Goal: Transaction & Acquisition: Book appointment/travel/reservation

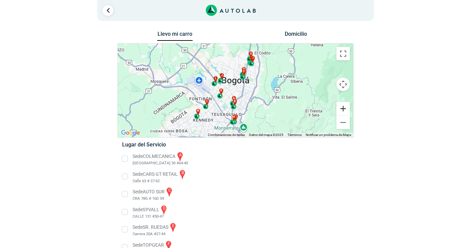
click at [346, 108] on button "Ampliar" at bounding box center [342, 108] width 13 height 13
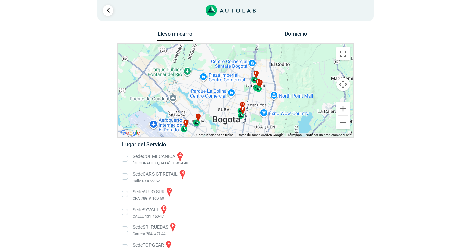
drag, startPoint x: 308, startPoint y: 70, endPoint x: 298, endPoint y: 120, distance: 51.3
click at [298, 120] on div "a b c d e f g" at bounding box center [236, 91] width 236 height 94
click at [342, 112] on button "Ampliar" at bounding box center [342, 108] width 13 height 13
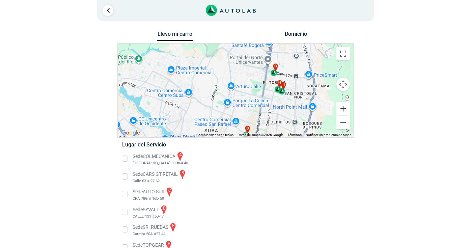
click at [342, 112] on button "Ampliar" at bounding box center [342, 108] width 13 height 13
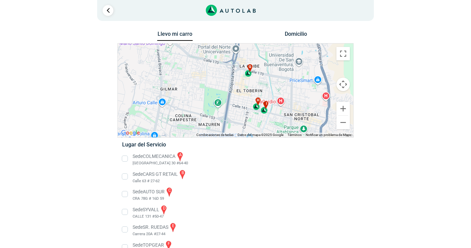
drag, startPoint x: 303, startPoint y: 101, endPoint x: 237, endPoint y: 117, distance: 68.0
click at [237, 117] on div "a b c d e f g" at bounding box center [236, 91] width 236 height 94
click at [344, 111] on button "Ampliar" at bounding box center [342, 108] width 13 height 13
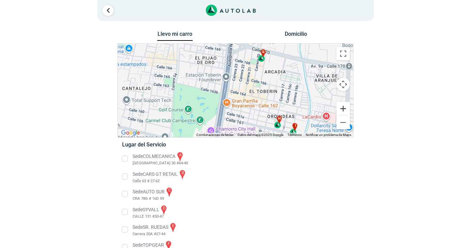
click at [344, 111] on button "Ampliar" at bounding box center [342, 108] width 13 height 13
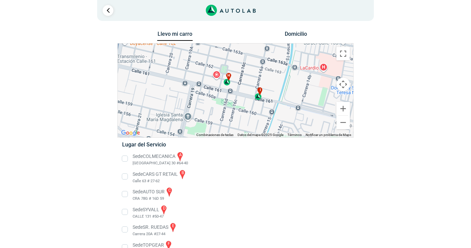
drag, startPoint x: 310, startPoint y: 110, endPoint x: 215, endPoint y: 28, distance: 126.1
click at [215, 28] on div "1 Llevo mi carro [GEOGRAPHIC_DATA] ← Mover a la izquierda → ↑ ↓ + - Fin" at bounding box center [235, 203] width 405 height 406
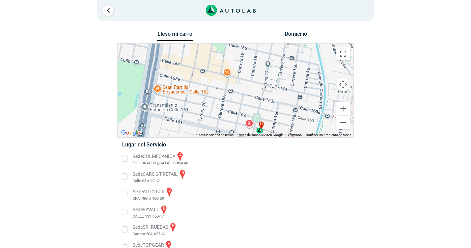
drag, startPoint x: 276, startPoint y: 81, endPoint x: 313, endPoint y: 135, distance: 64.9
click at [312, 134] on div "a b c d e f g" at bounding box center [236, 91] width 236 height 94
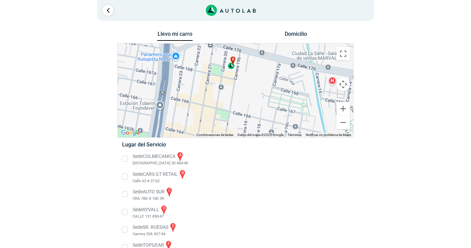
drag, startPoint x: 233, startPoint y: 69, endPoint x: 234, endPoint y: 134, distance: 65.1
click at [234, 132] on div "a b c d e f g" at bounding box center [236, 91] width 236 height 94
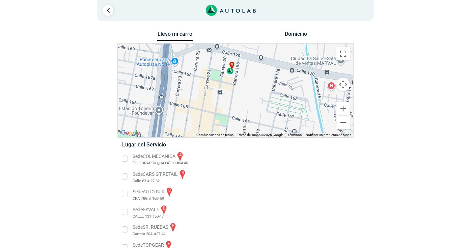
click at [230, 72] on div "g" at bounding box center [231, 67] width 8 height 13
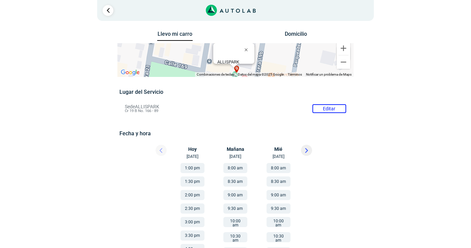
drag, startPoint x: 163, startPoint y: 107, endPoint x: 125, endPoint y: 108, distance: 37.8
click at [125, 108] on li "Sede ALLISPARK Editar Cr 19 B No. 166 - 89" at bounding box center [235, 108] width 231 height 11
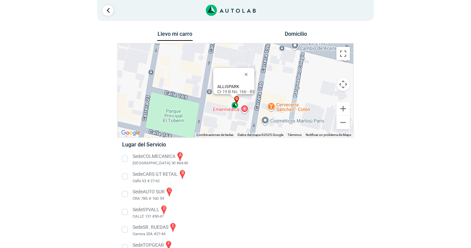
copy p "Sede ALLISPARK"
click at [229, 88] on div "ALLISPARK Cr 19 B No. 166 - 89" at bounding box center [235, 89] width 37 height 10
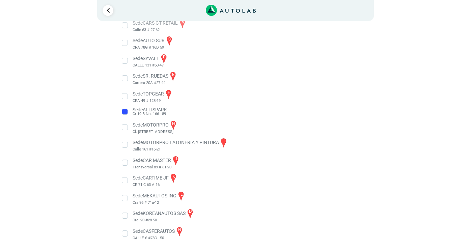
scroll to position [151, 0]
click at [125, 112] on li "Sede ALLISPARK Cr 19 B No. 166 - 89" at bounding box center [235, 112] width 237 height 11
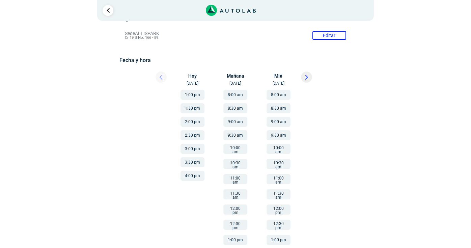
scroll to position [73, 0]
click at [305, 75] on icon at bounding box center [306, 77] width 3 height 5
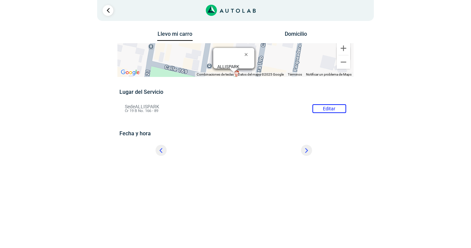
scroll to position [0, 0]
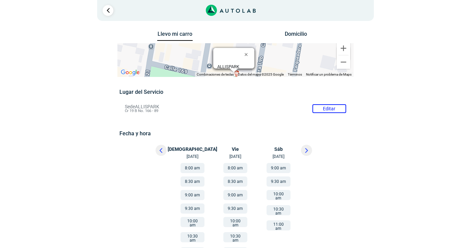
click at [282, 168] on button "9:00 am" at bounding box center [279, 168] width 24 height 10
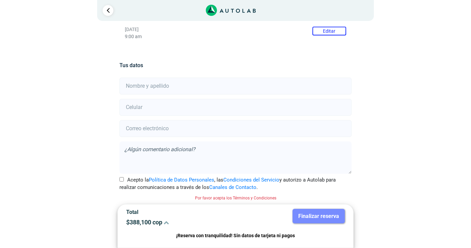
scroll to position [118, 0]
type input "[PERSON_NAME]"
click at [233, 105] on input "number" at bounding box center [235, 107] width 232 height 17
click at [233, 105] on input "313" at bounding box center [235, 107] width 232 height 17
type input "3138012911"
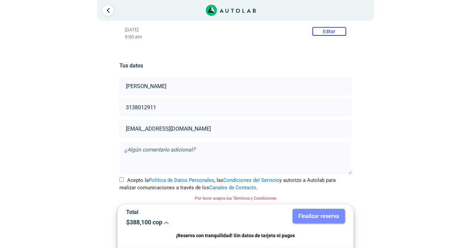
type input "[EMAIL_ADDRESS][DOMAIN_NAME]"
click at [123, 179] on input "Acepto la Política de Datos Personales , las Condiciones del Servicio y autoriz…" at bounding box center [121, 180] width 4 height 4
checkbox input "true"
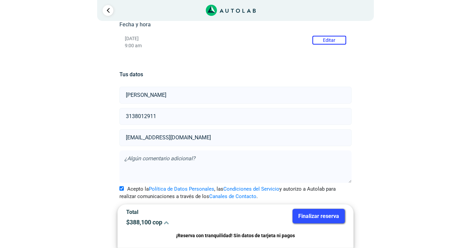
click at [168, 164] on textarea at bounding box center [235, 167] width 232 height 32
click at [284, 157] on textarea at bounding box center [235, 167] width 232 height 32
click at [161, 157] on textarea at bounding box center [235, 167] width 232 height 32
click at [167, 224] on icon at bounding box center [166, 222] width 5 height 5
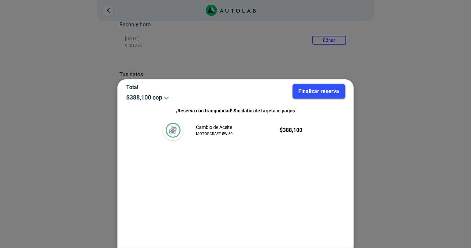
click at [392, 79] on div at bounding box center [235, 124] width 471 height 248
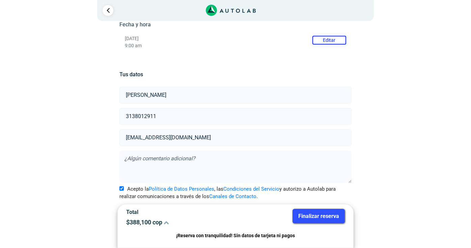
click at [269, 159] on textarea at bounding box center [235, 167] width 232 height 32
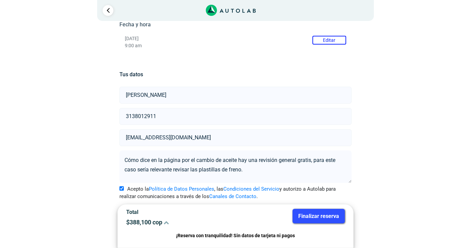
type textarea "Cómo dice en la página por el cambio de aceite hay una revisión general gratis,…"
click at [375, 178] on div "Llevo mi carro [GEOGRAPHIC_DATA] ← Mover a la izquierda → Mover a la derecha ↑ …" at bounding box center [235, 84] width 327 height 329
click at [310, 215] on button "Finalizar reserva" at bounding box center [319, 216] width 52 height 15
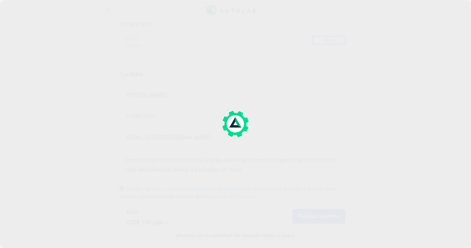
scroll to position [0, 0]
